Goal: Find specific page/section: Find specific page/section

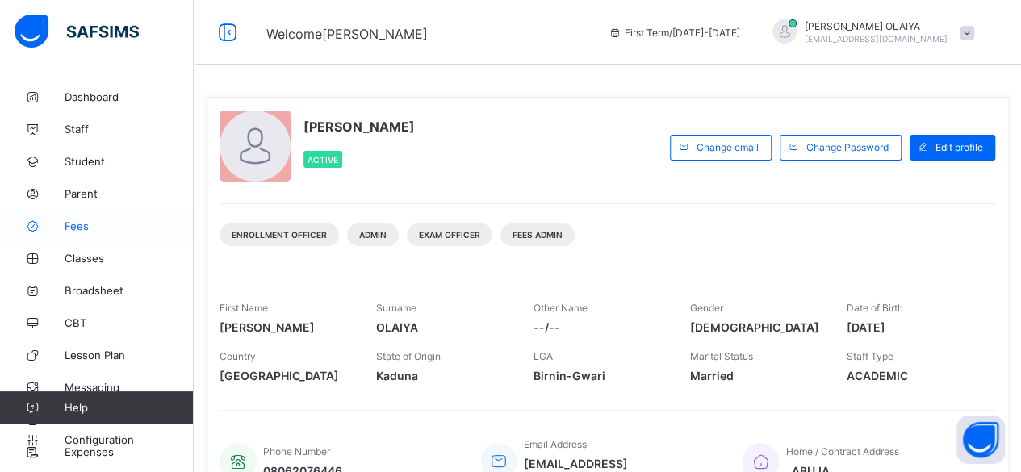
click at [76, 226] on span "Fees" at bounding box center [129, 226] width 129 height 13
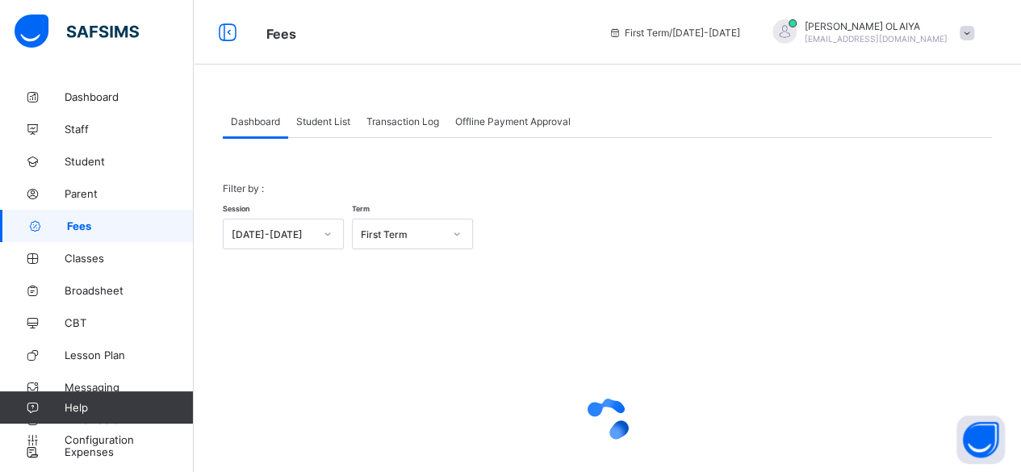
click at [337, 120] on span "Student List" at bounding box center [323, 121] width 54 height 12
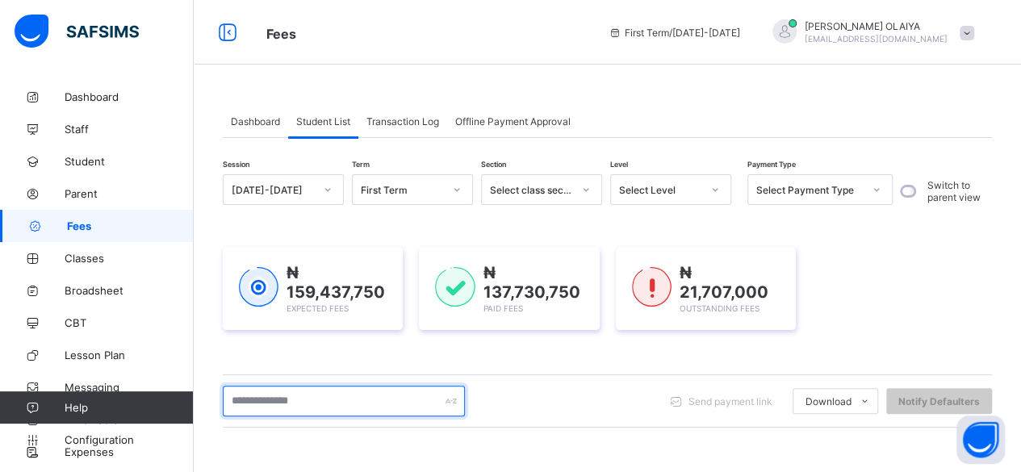
click at [294, 403] on input "text" at bounding box center [344, 401] width 242 height 31
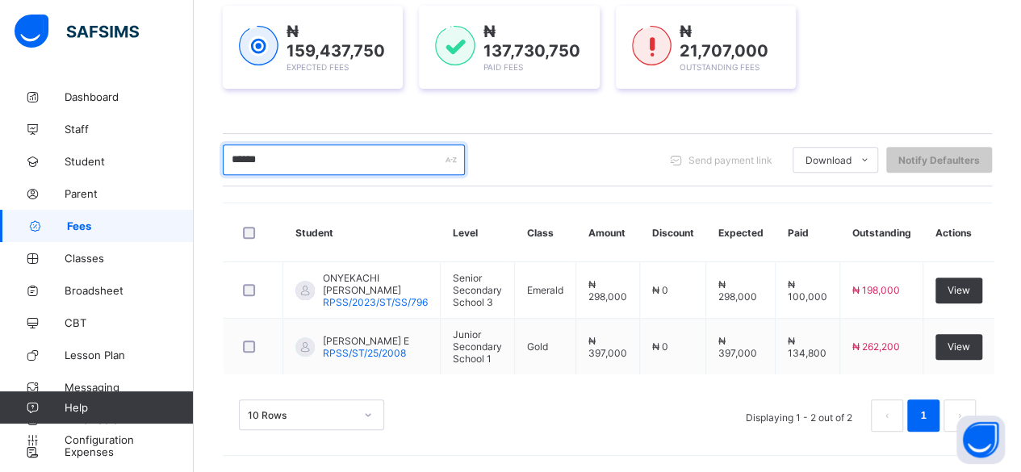
scroll to position [233, 0]
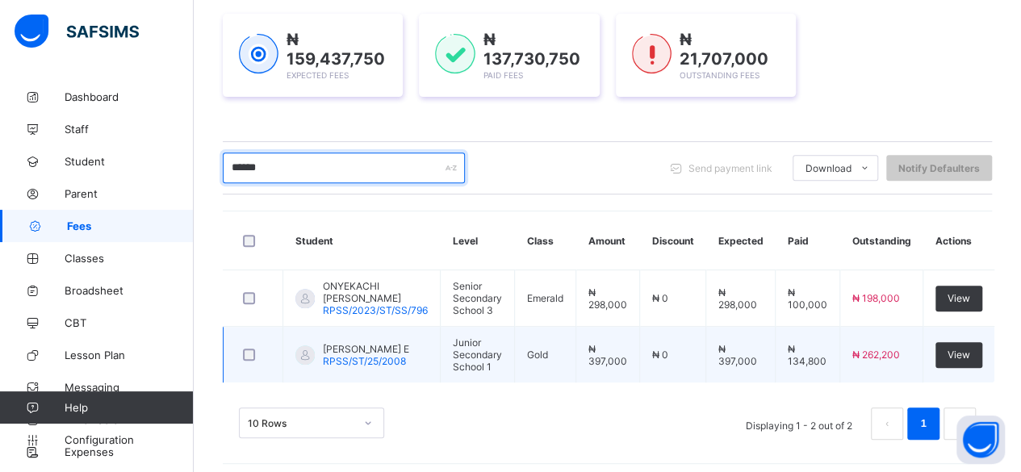
type input "******"
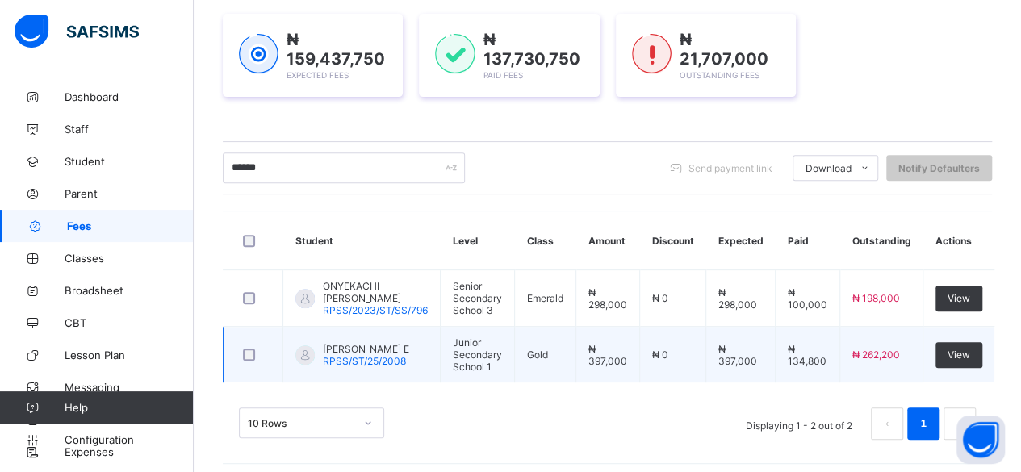
click at [334, 343] on span "[PERSON_NAME] E" at bounding box center [366, 349] width 86 height 12
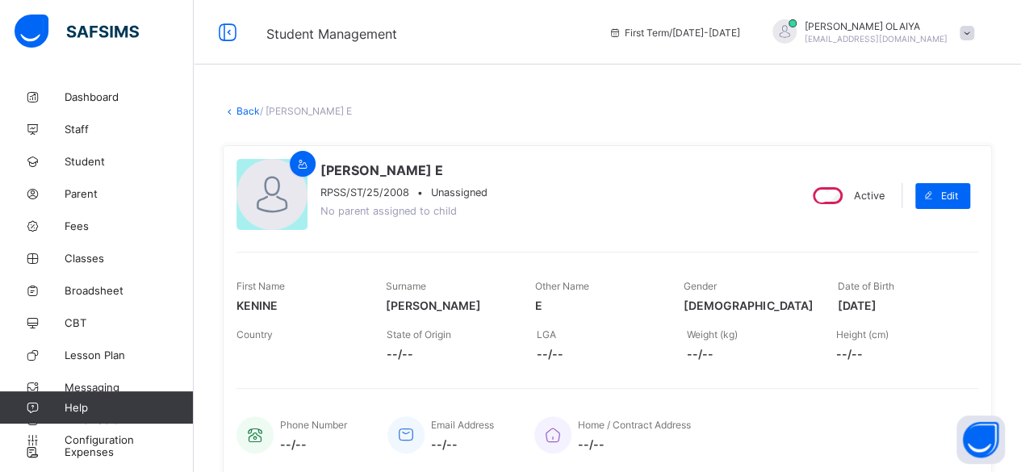
click at [242, 109] on link "Back" at bounding box center [247, 111] width 23 height 12
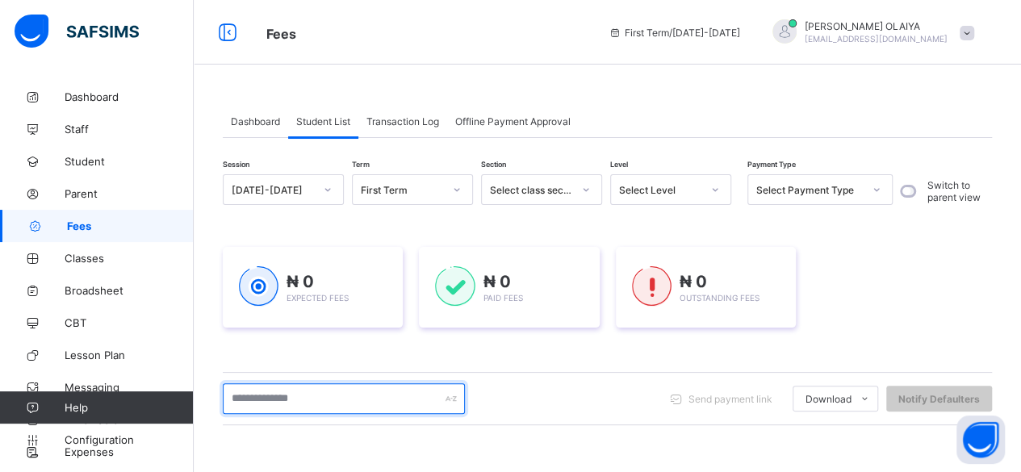
click at [244, 391] on input "text" at bounding box center [344, 398] width 242 height 31
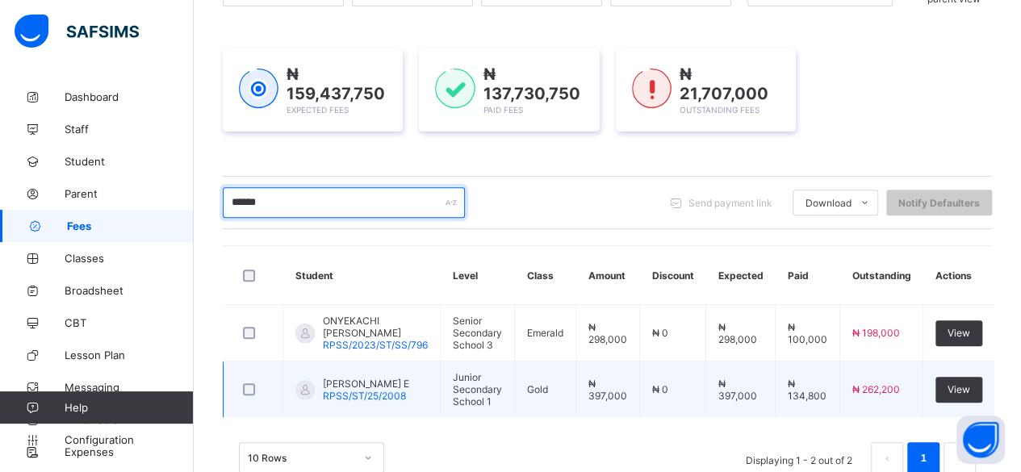
scroll to position [233, 0]
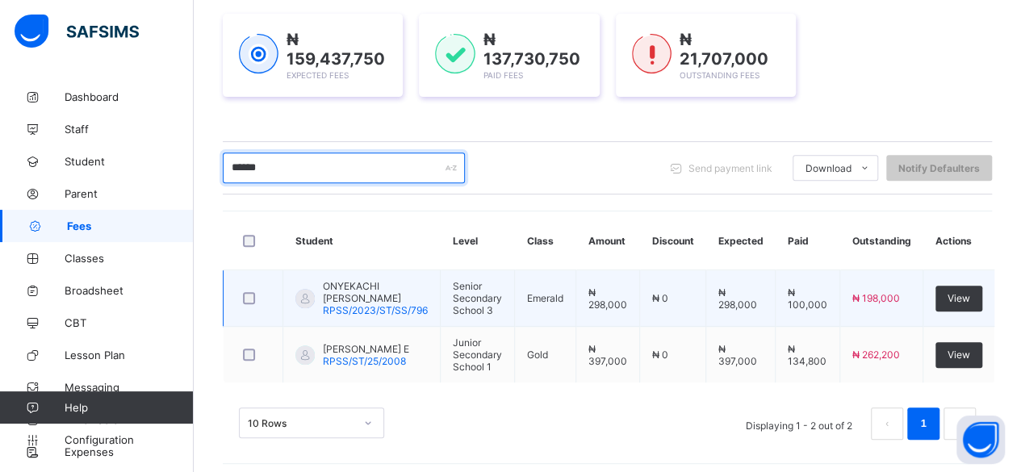
type input "******"
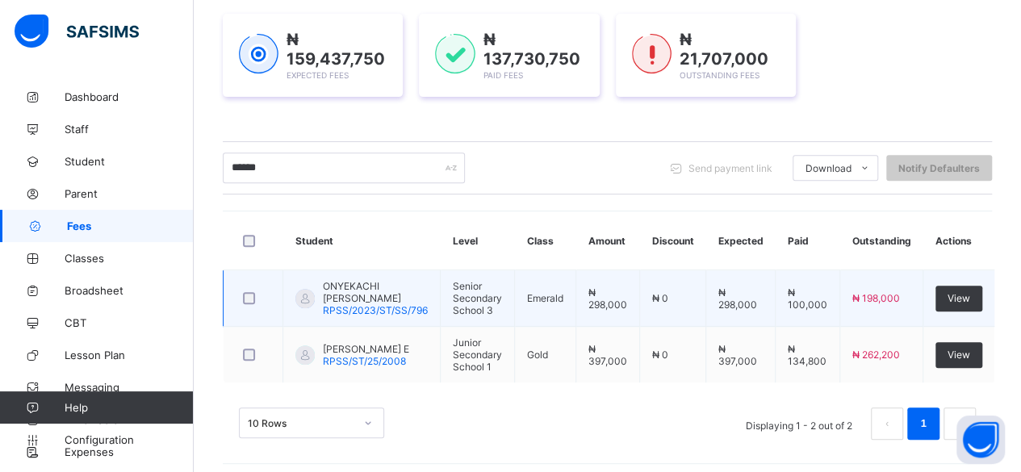
click at [360, 288] on span "ONYEKACHI [PERSON_NAME]" at bounding box center [375, 292] width 105 height 24
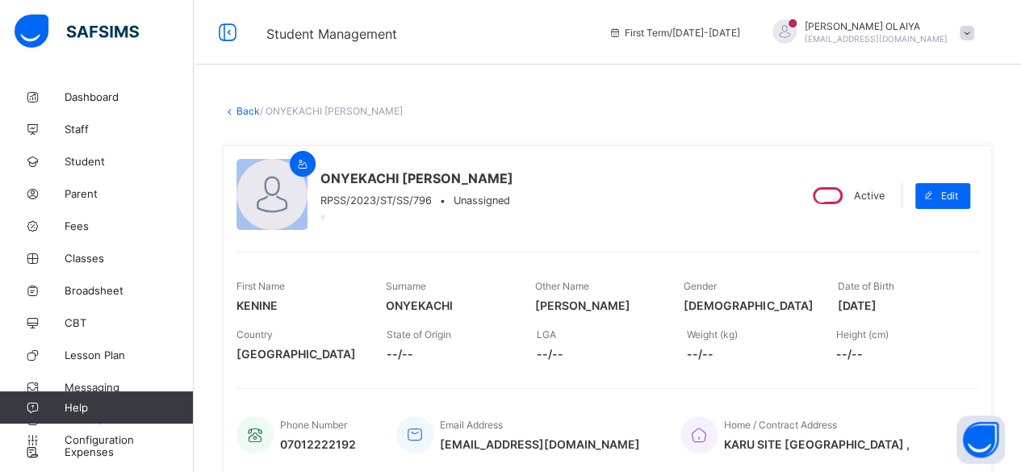
click at [247, 108] on link "Back" at bounding box center [247, 111] width 23 height 12
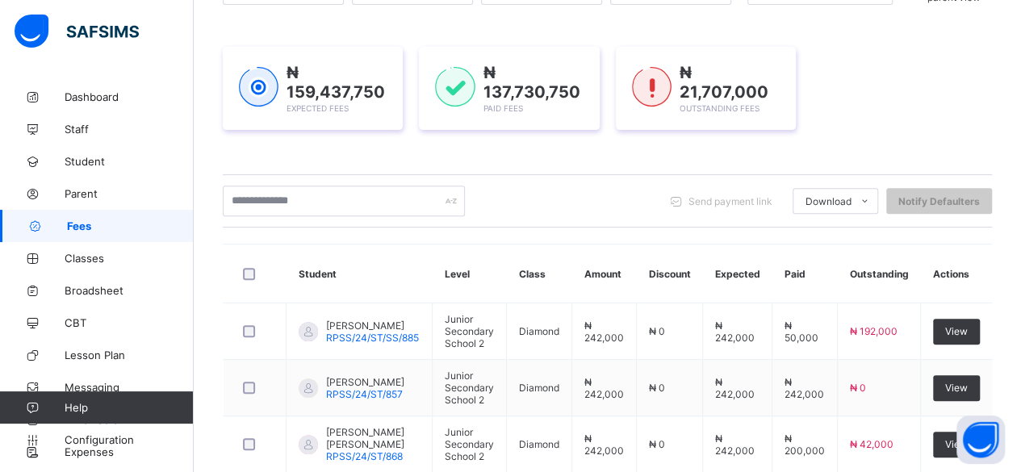
scroll to position [161, 0]
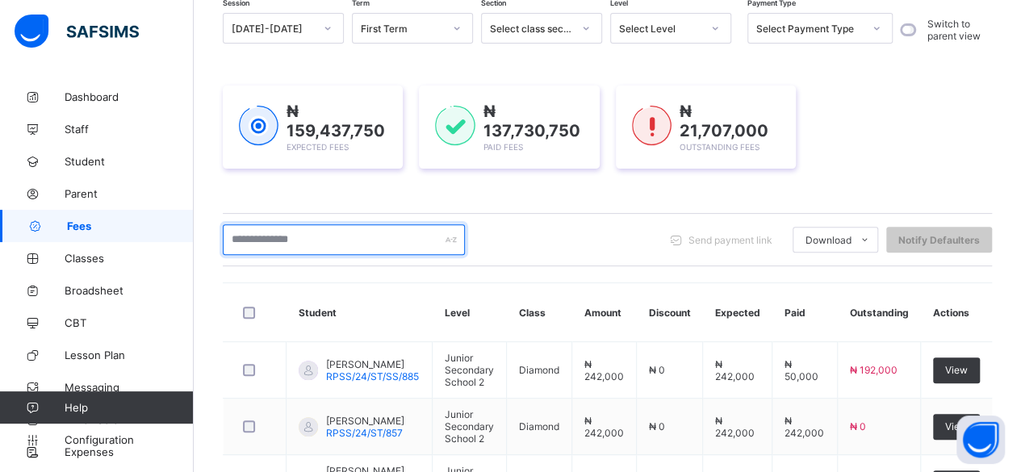
click at [272, 236] on input "text" at bounding box center [344, 239] width 242 height 31
click at [247, 235] on input "text" at bounding box center [344, 239] width 242 height 31
click at [231, 232] on input "text" at bounding box center [344, 239] width 242 height 31
